Goal: Navigation & Orientation: Go to known website

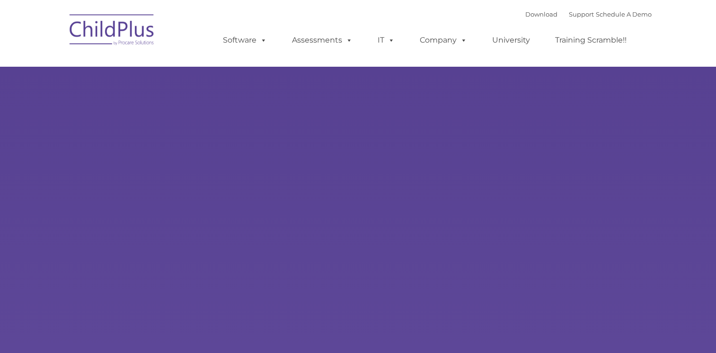
type input ""
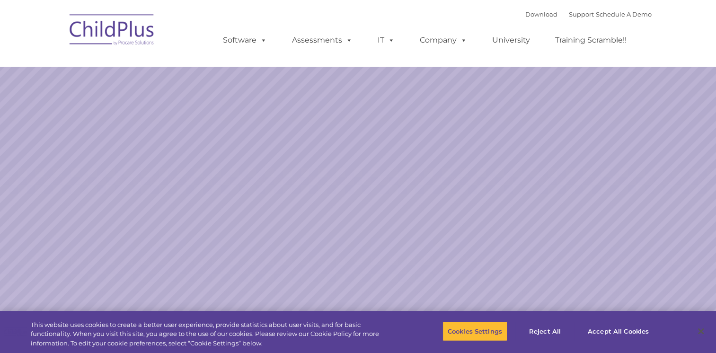
select select "MEDIUM"
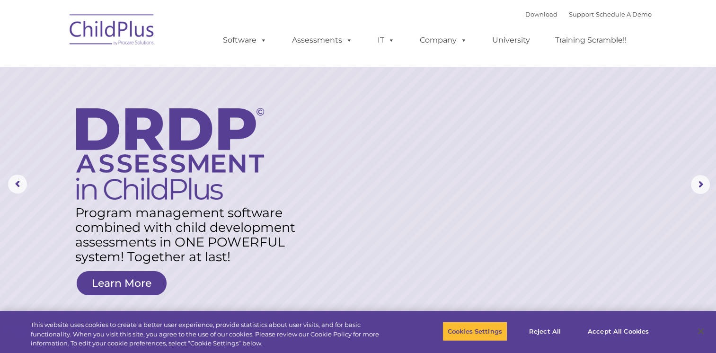
click at [99, 27] on img at bounding box center [112, 31] width 95 height 47
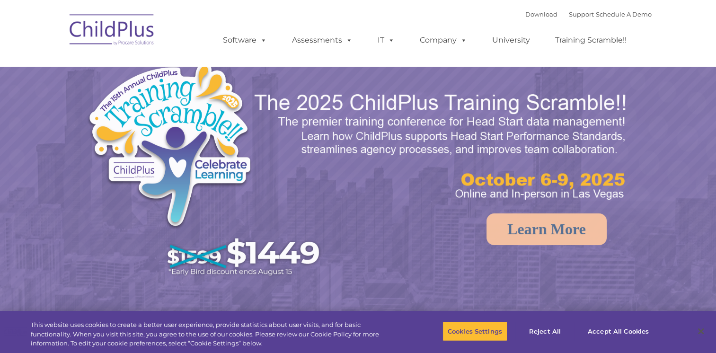
select select "MEDIUM"
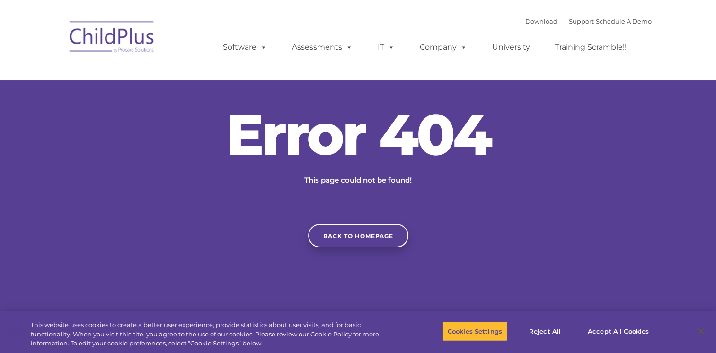
click at [119, 35] on img at bounding box center [112, 38] width 95 height 47
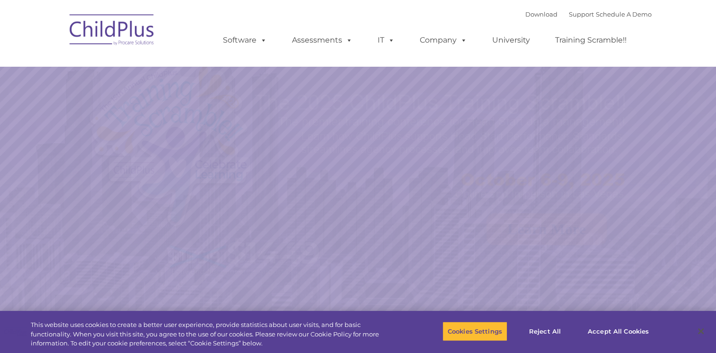
select select "MEDIUM"
